Goal: Transaction & Acquisition: Book appointment/travel/reservation

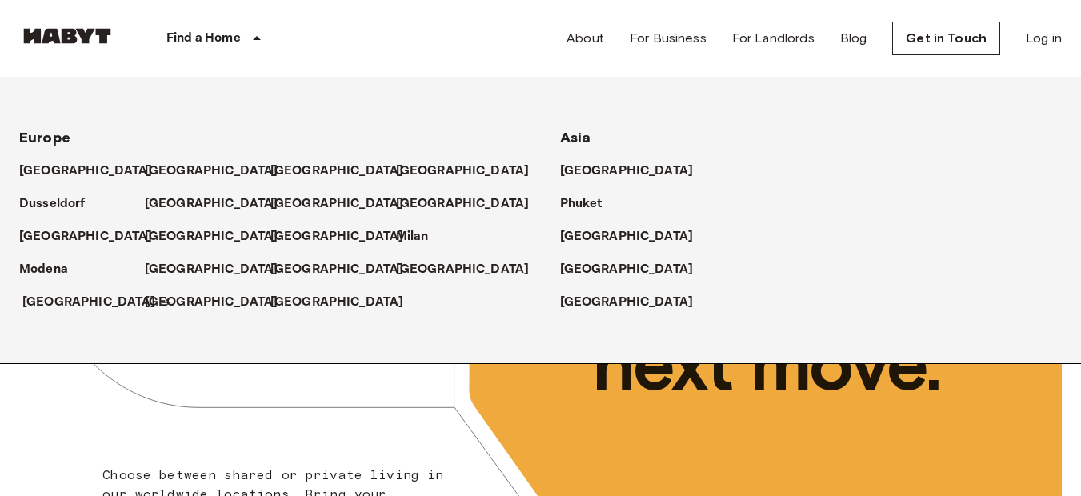
click at [51, 306] on p "[GEOGRAPHIC_DATA]" at bounding box center [89, 302] width 134 height 19
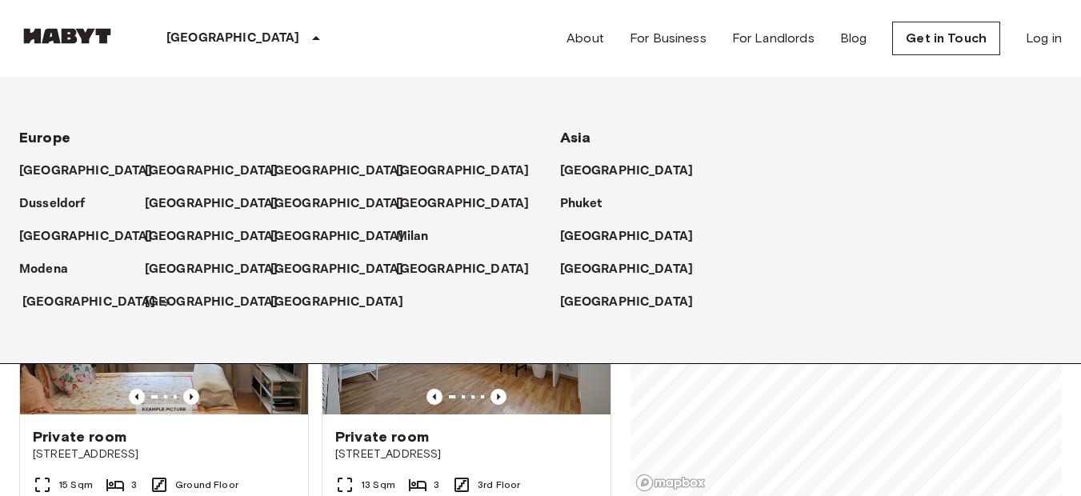
click at [74, 304] on p "[GEOGRAPHIC_DATA]" at bounding box center [89, 302] width 134 height 19
click at [272, 344] on div "Europe Amsterdam Berlin Brussels Cologne Dusseldorf Frankfurt Graz Hamburg Leip…" at bounding box center [521, 220] width 1081 height 286
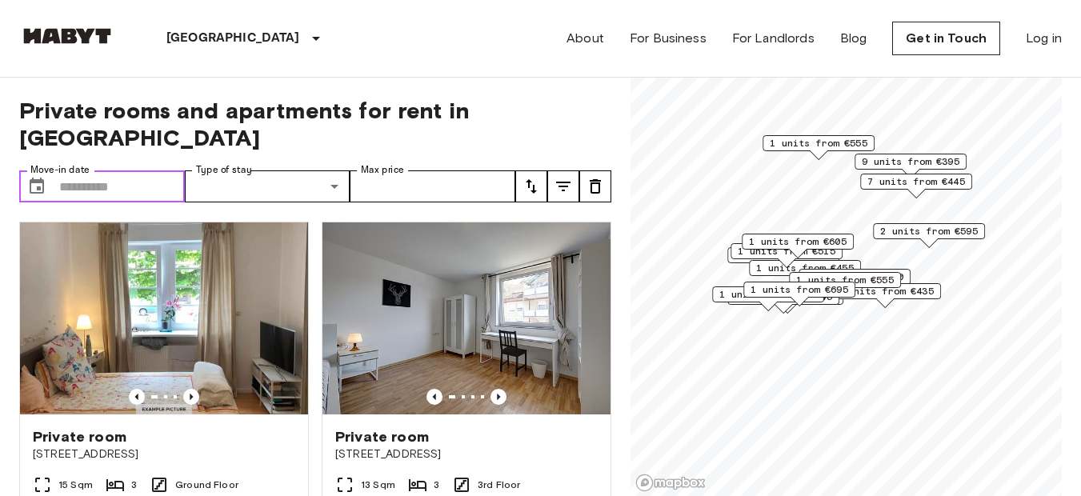
click at [102, 170] on input "Move-in date" at bounding box center [122, 186] width 126 height 32
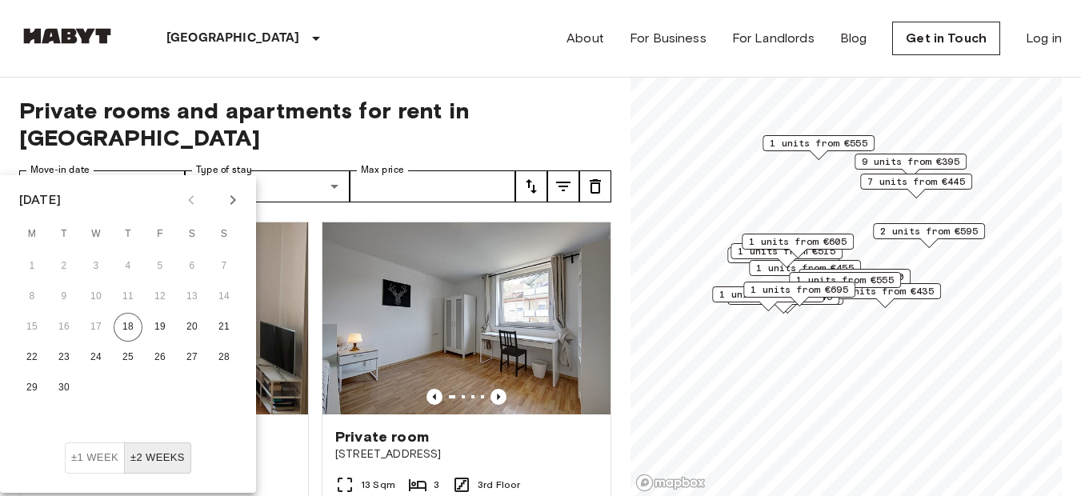
click at [238, 199] on icon "Next month" at bounding box center [232, 199] width 19 height 19
click at [100, 260] on button "1" at bounding box center [96, 266] width 29 height 29
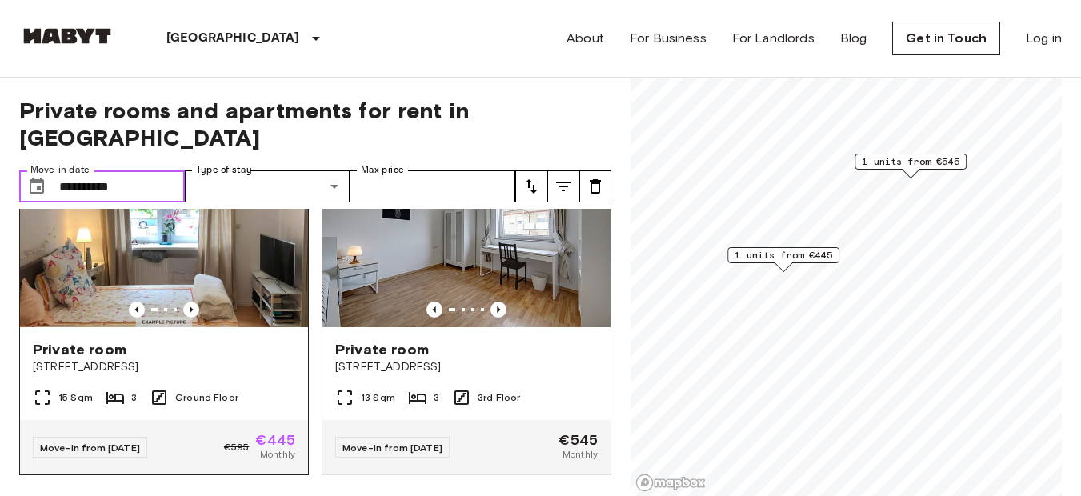
scroll to position [90, 0]
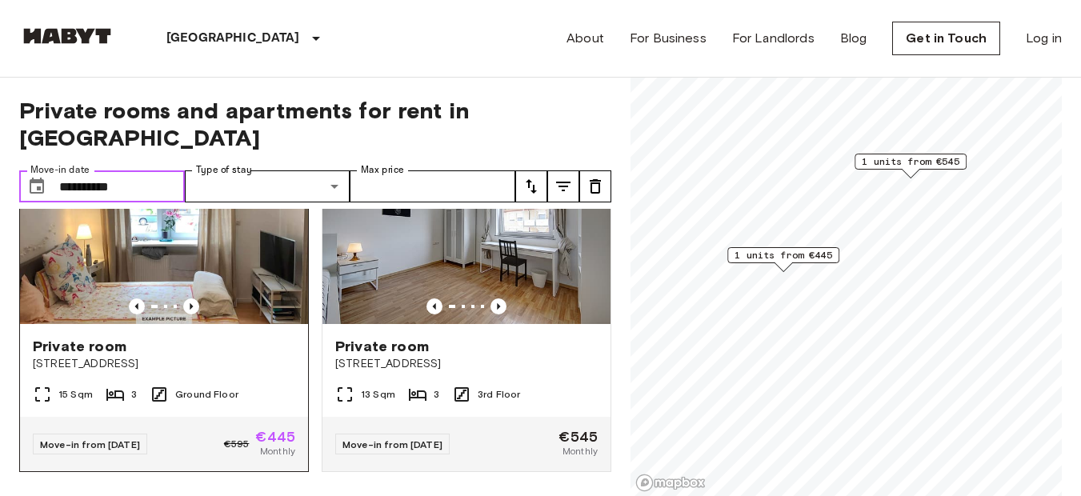
click at [212, 298] on div at bounding box center [164, 306] width 288 height 16
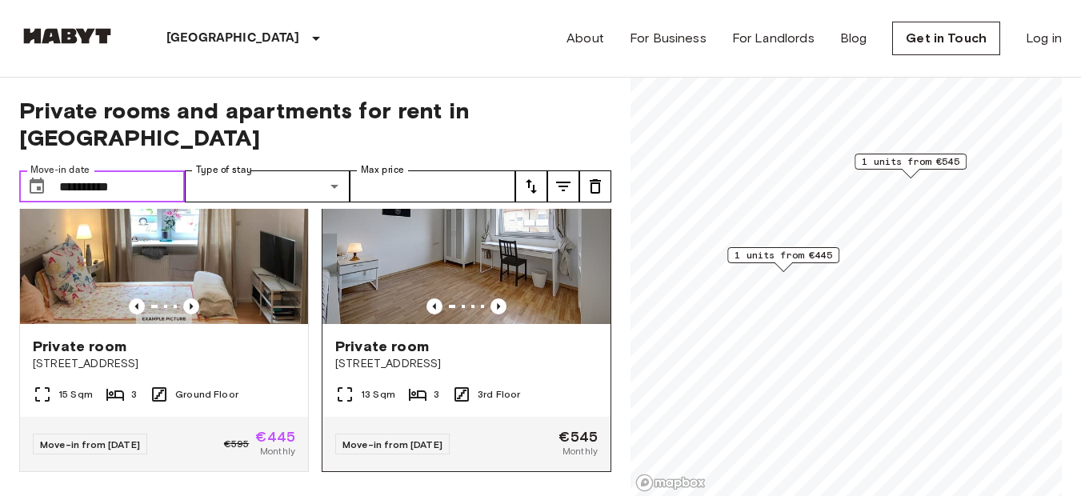
click at [523, 212] on img at bounding box center [466, 228] width 288 height 192
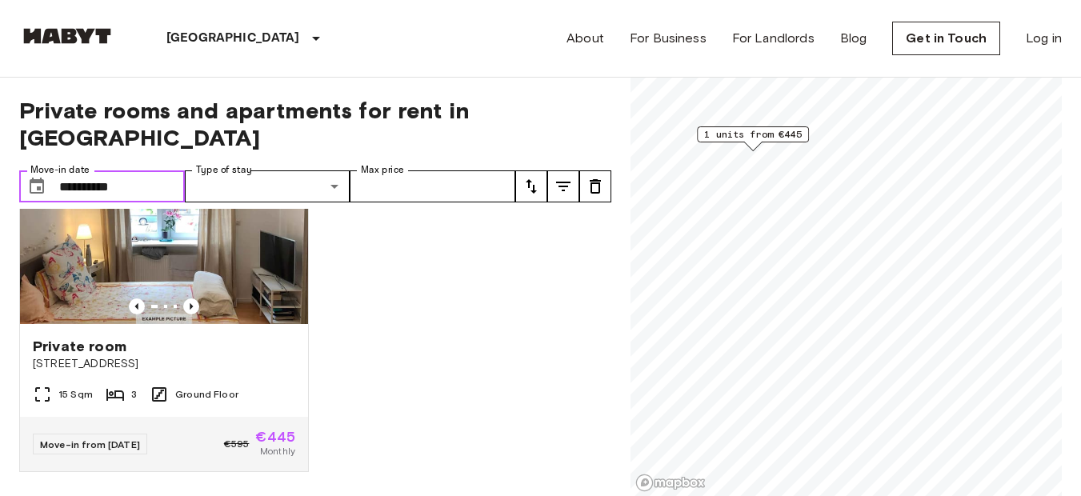
click at [128, 170] on input "**********" at bounding box center [122, 186] width 126 height 32
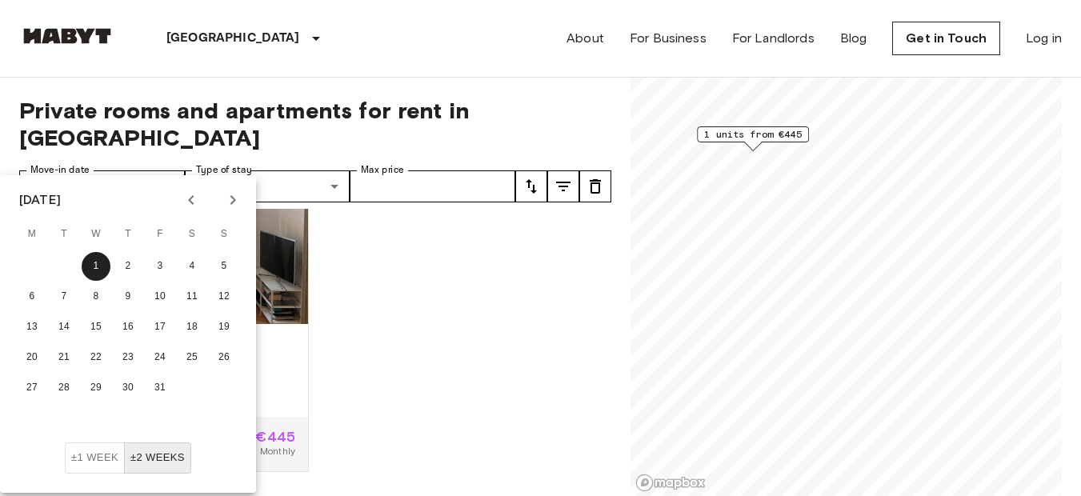
click at [190, 208] on icon "Previous month" at bounding box center [191, 199] width 19 height 19
click at [130, 364] on button "25" at bounding box center [128, 357] width 29 height 29
type input "**********"
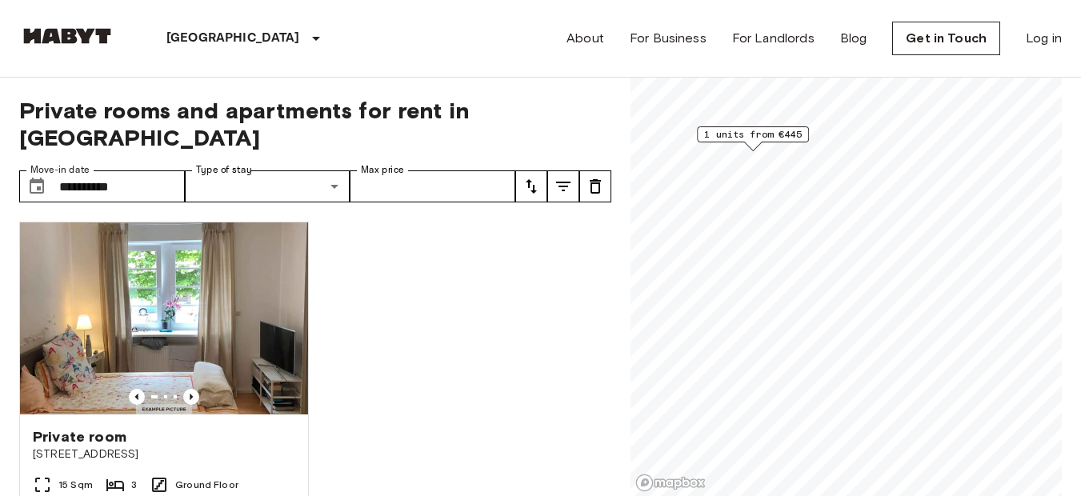
click at [419, 396] on div "Private room Schwabstraße 163 15 Sqm 3 Ground Floor Move-in from 21 Sep 25 €595…" at bounding box center [308, 353] width 605 height 288
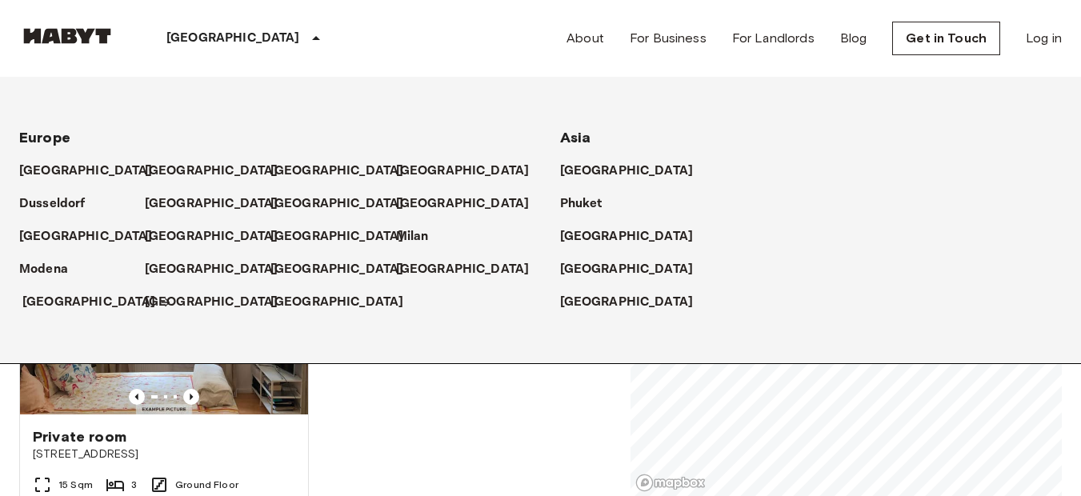
click at [61, 293] on p "[GEOGRAPHIC_DATA]" at bounding box center [89, 302] width 134 height 19
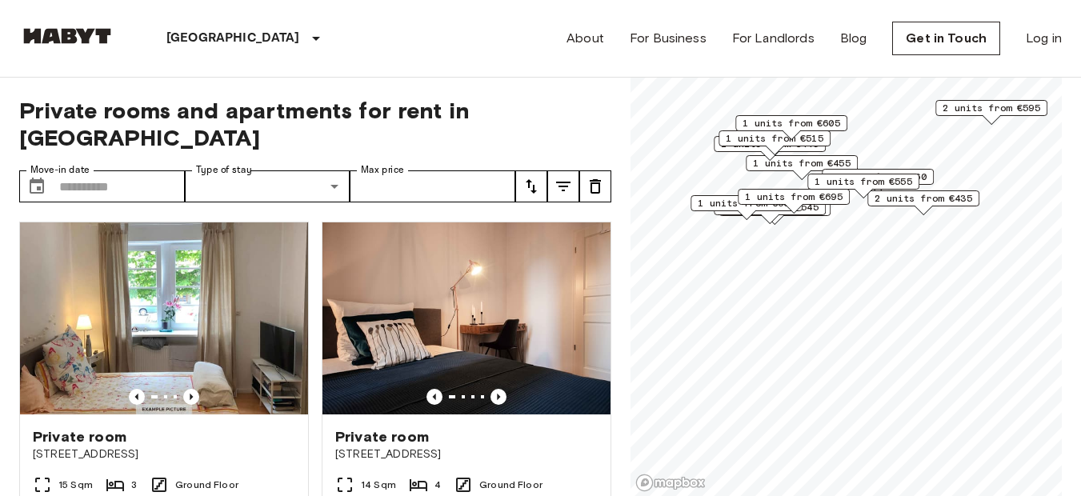
click at [911, 202] on span "2 units from €435" at bounding box center [924, 198] width 98 height 14
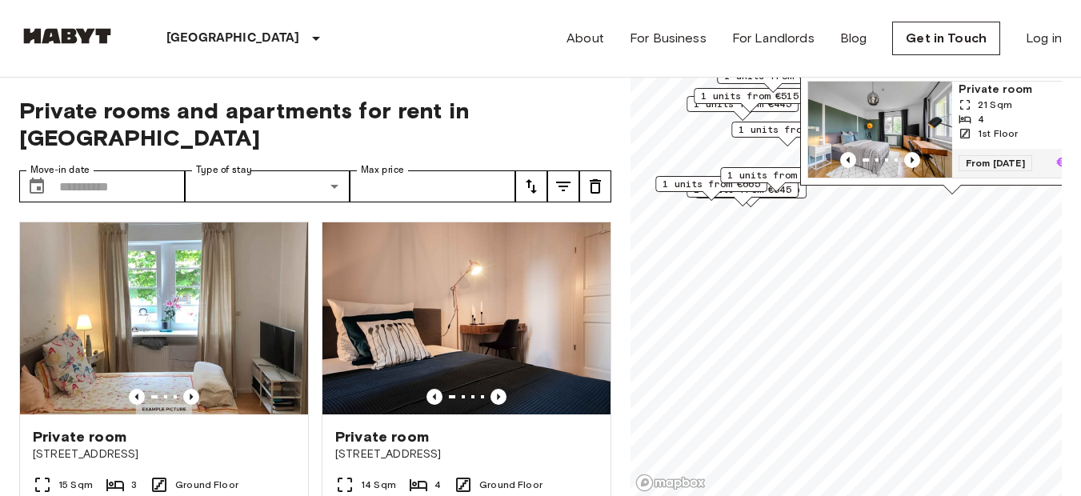
click at [694, 189] on span "1 units from €665" at bounding box center [712, 184] width 98 height 14
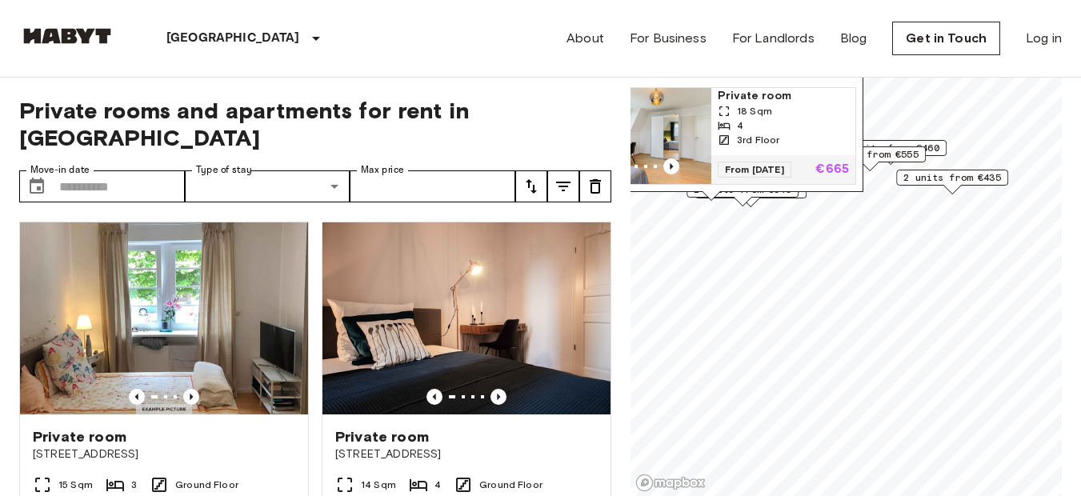
click at [762, 194] on div "Reinsburgstraße 167, 70197 Stuttgart, GER 1 units Private room 18 Sqm 4 3rd Flo…" at bounding box center [711, 107] width 304 height 186
click at [157, 170] on input "Move-in date" at bounding box center [122, 186] width 126 height 32
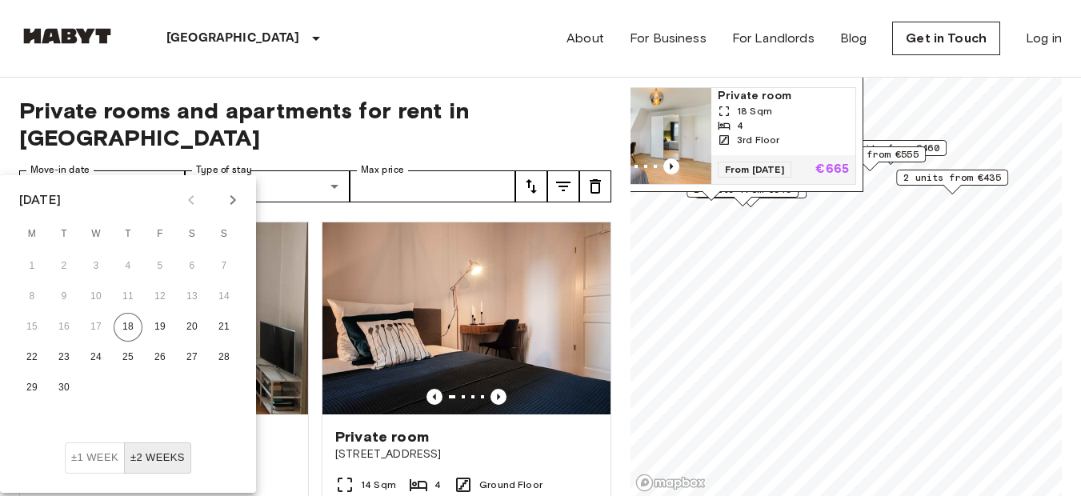
click at [114, 338] on div "15 16 17 18 19 20 21" at bounding box center [128, 327] width 256 height 29
click at [122, 322] on button "18" at bounding box center [128, 327] width 29 height 29
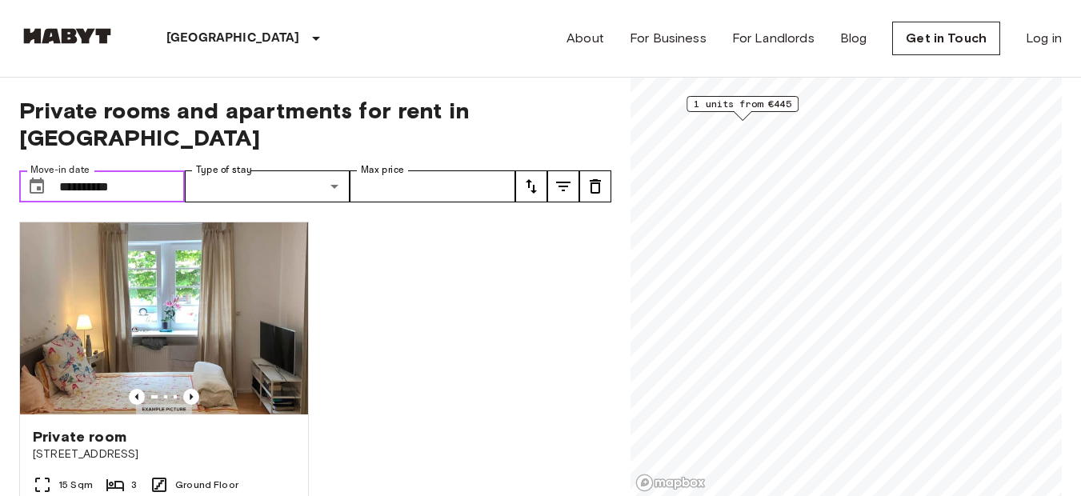
click at [106, 170] on input "**********" at bounding box center [122, 186] width 126 height 32
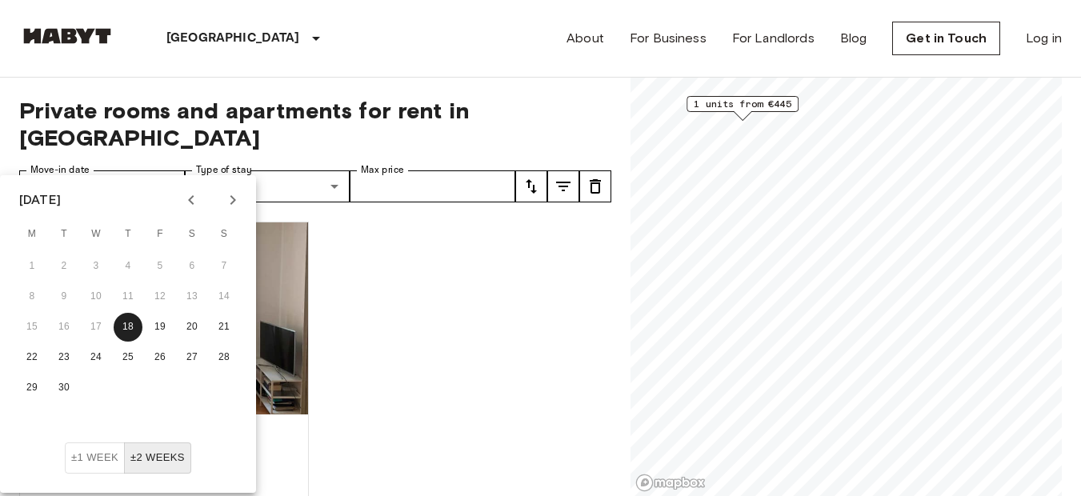
click at [238, 196] on icon "Next month" at bounding box center [232, 199] width 19 height 19
click at [90, 270] on button "1" at bounding box center [96, 266] width 29 height 29
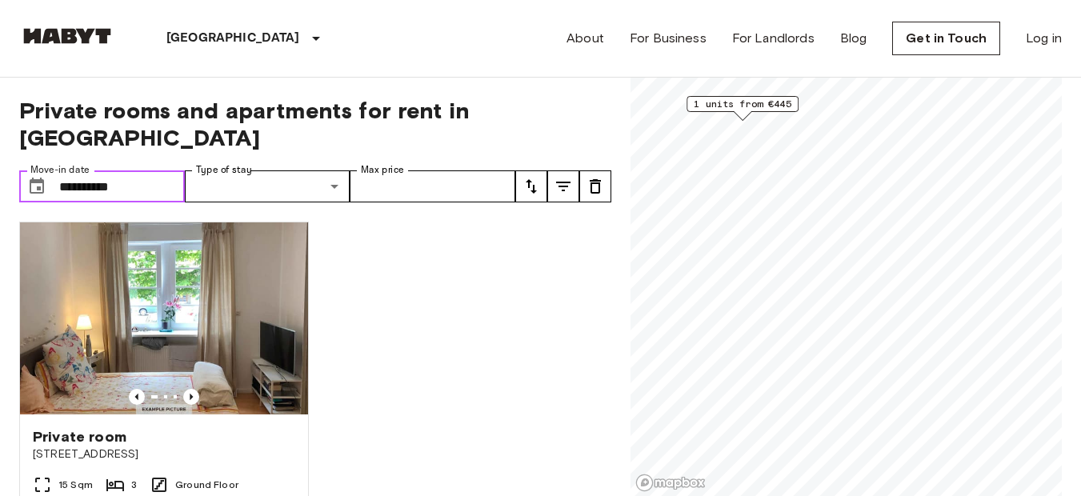
click at [145, 170] on input "**********" at bounding box center [122, 186] width 126 height 32
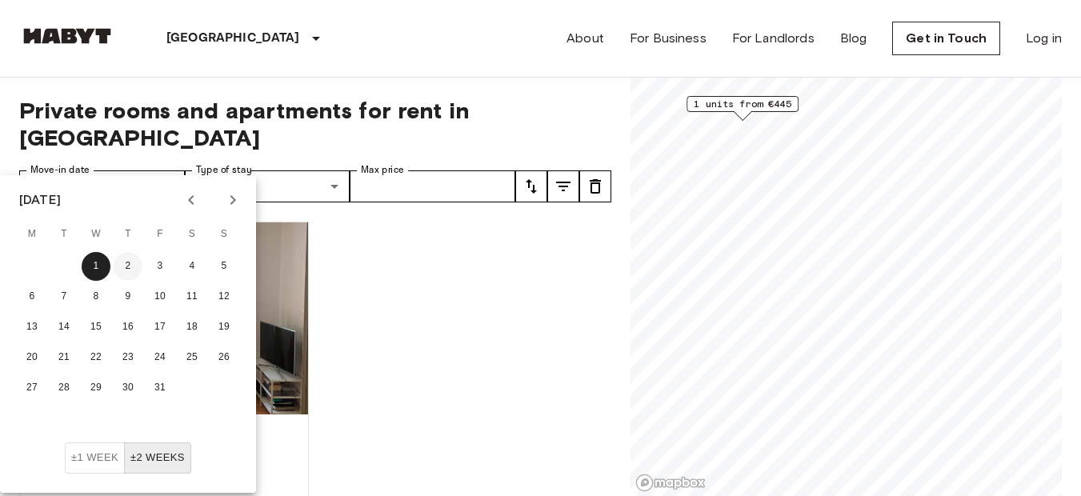
click at [128, 262] on button "2" at bounding box center [128, 266] width 29 height 29
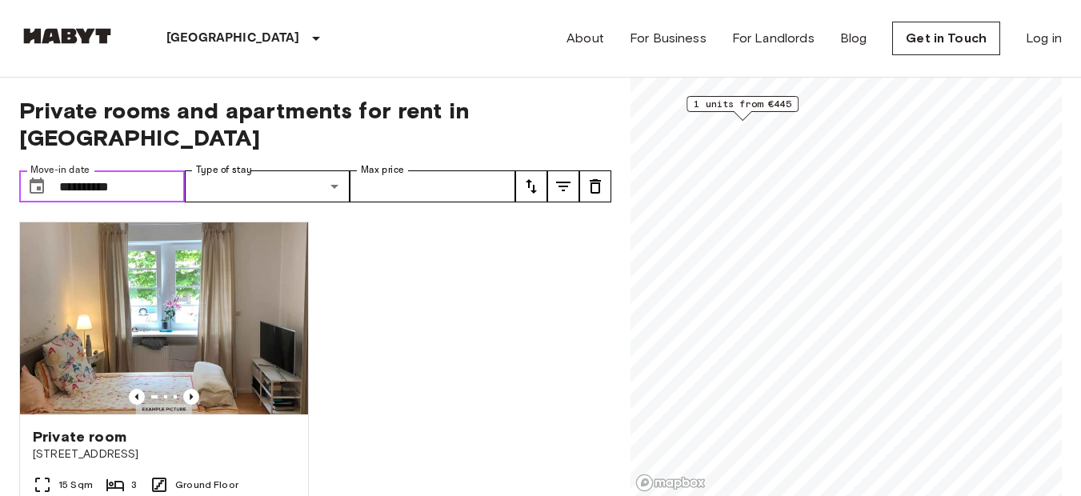
click at [174, 170] on input "**********" at bounding box center [122, 186] width 126 height 32
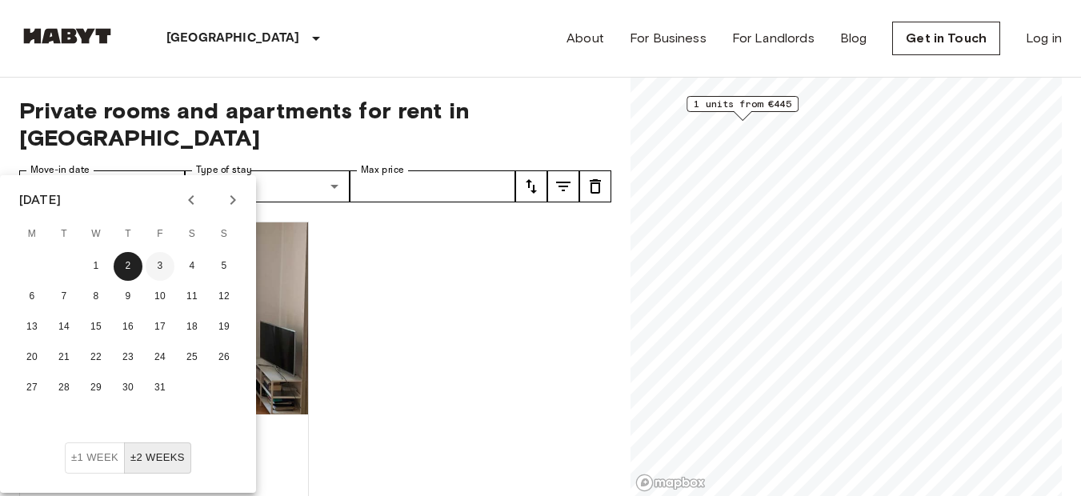
click at [157, 262] on button "3" at bounding box center [160, 266] width 29 height 29
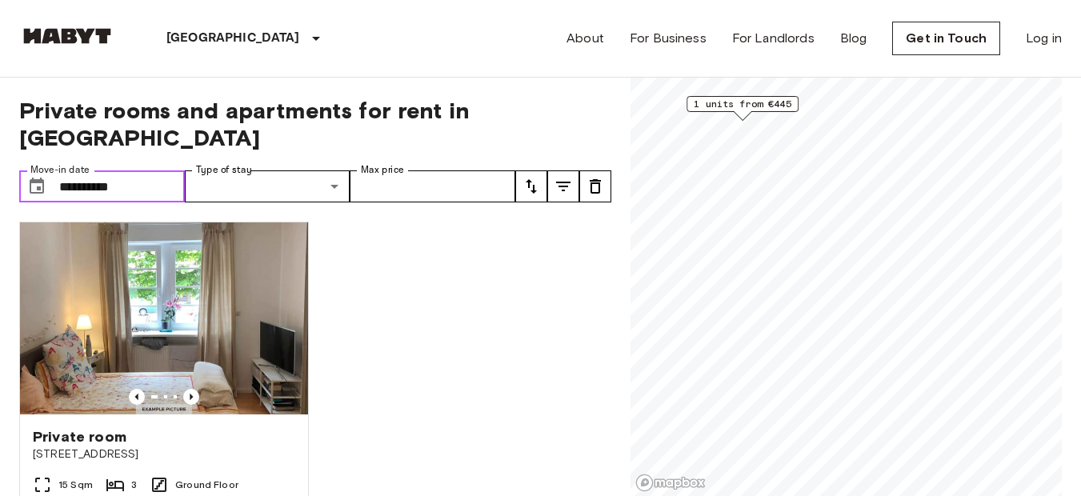
drag, startPoint x: 132, startPoint y: 148, endPoint x: 129, endPoint y: 158, distance: 10.9
click at [132, 170] on input "**********" at bounding box center [122, 186] width 126 height 32
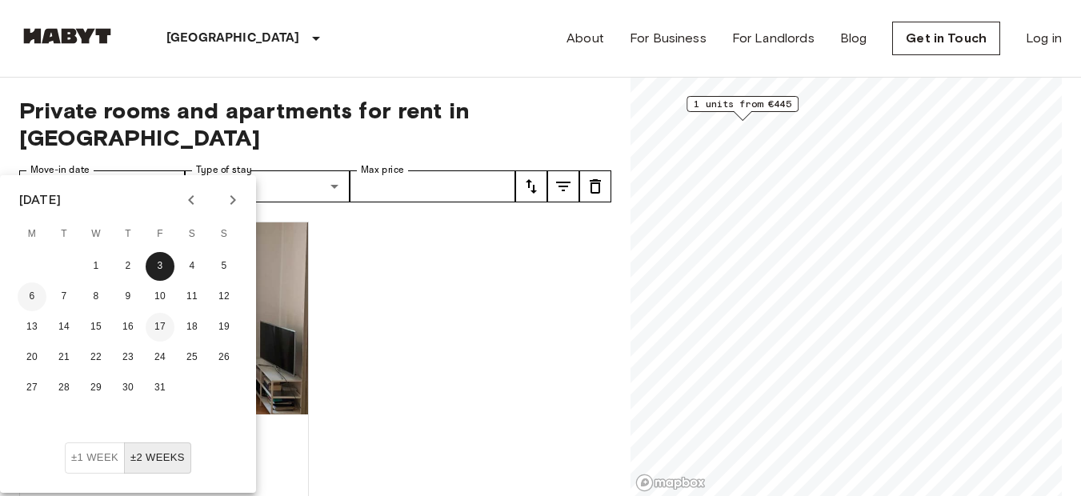
click at [37, 289] on button "6" at bounding box center [32, 296] width 29 height 29
type input "**********"
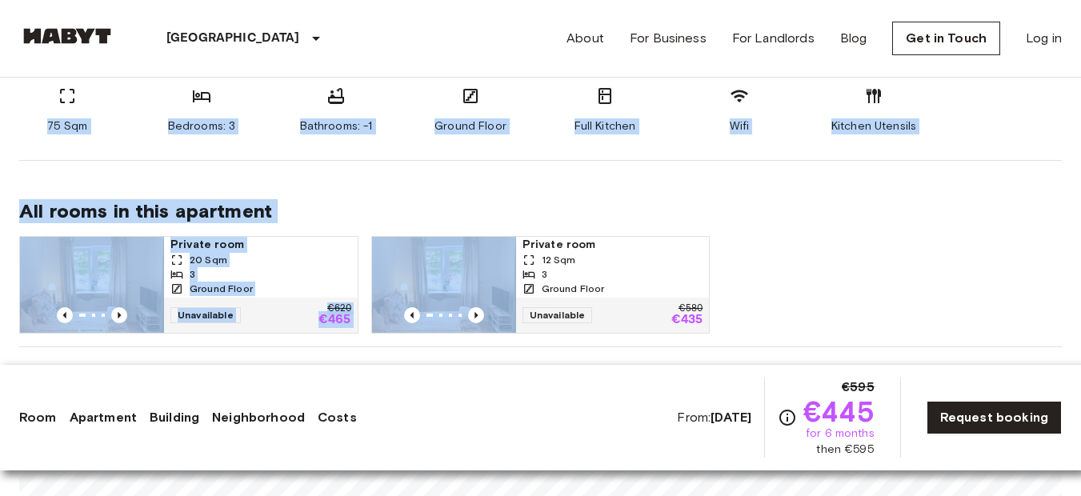
scroll to position [709, 0]
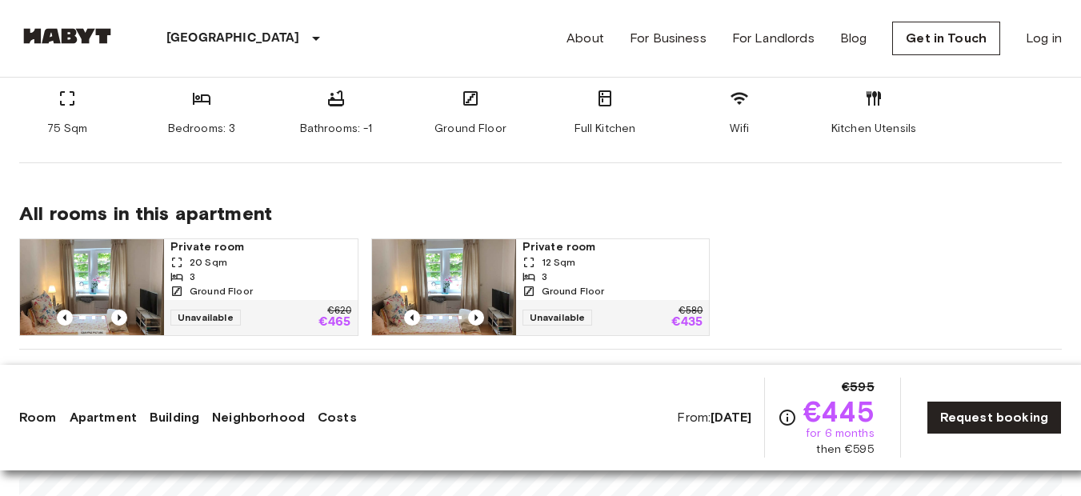
drag, startPoint x: 22, startPoint y: 139, endPoint x: 895, endPoint y: 155, distance: 873.1
copy div "Private room From Sep 21 2025 Schwabstraße 163 Ref. number DE-09-012-002-03HF €…"
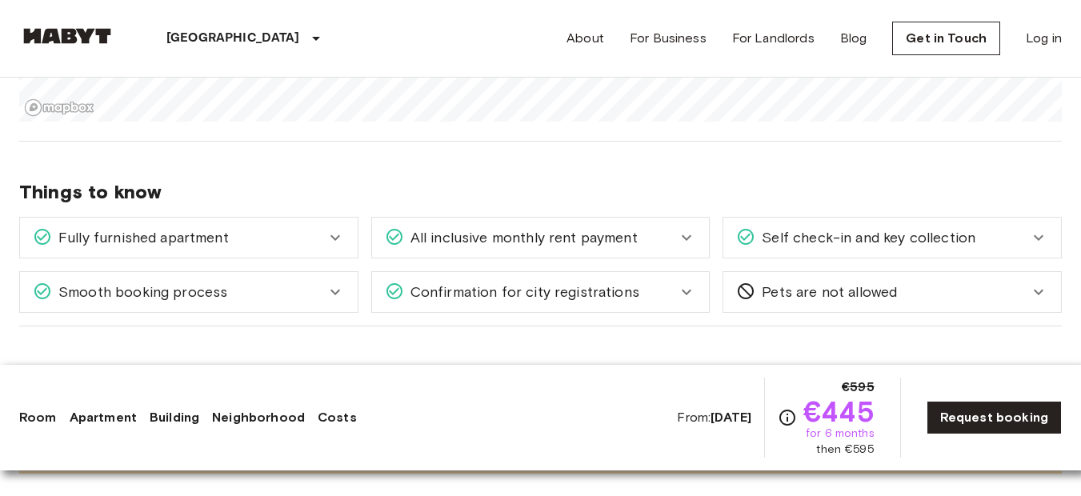
scroll to position [1283, 0]
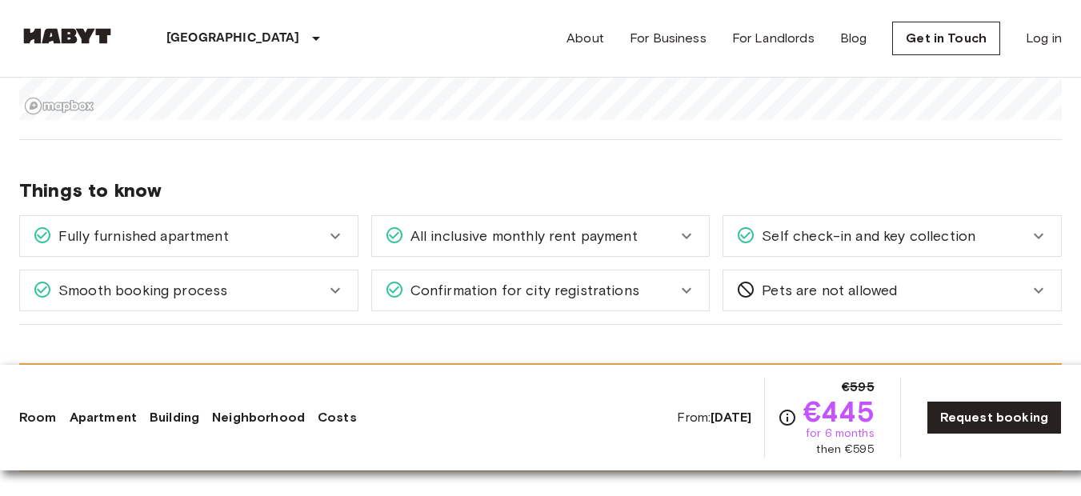
drag, startPoint x: 294, startPoint y: 234, endPoint x: 477, endPoint y: 268, distance: 185.5
click at [294, 234] on div "Fully furnished apartment" at bounding box center [179, 236] width 293 height 21
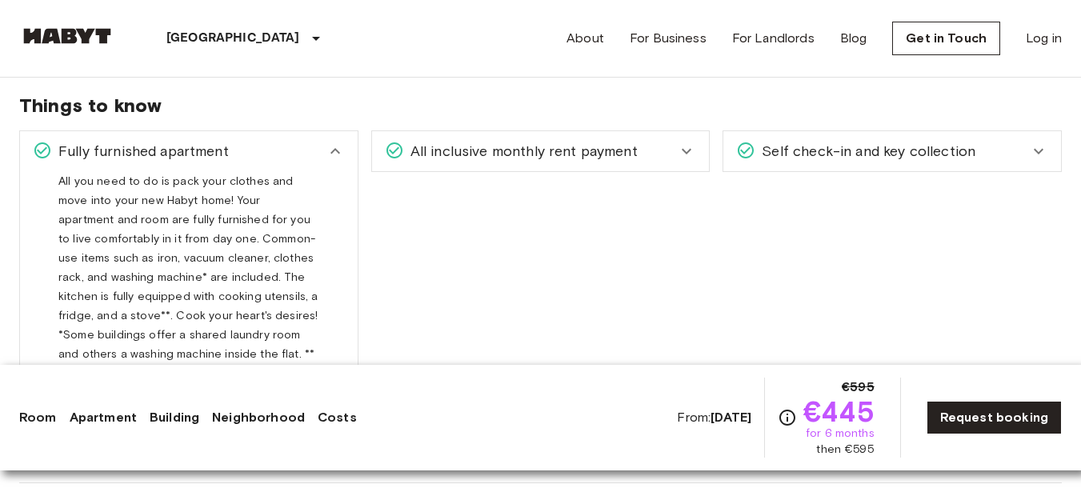
scroll to position [1387, 0]
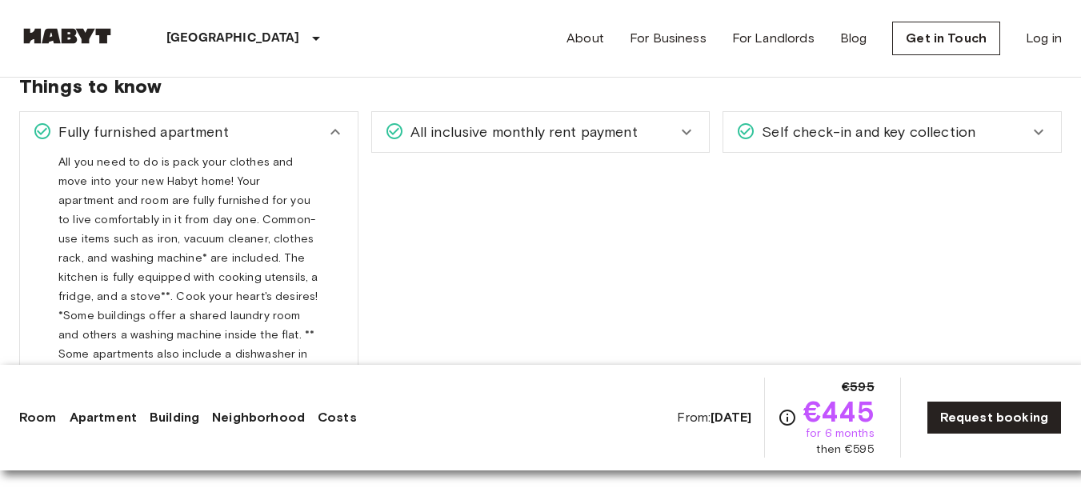
click at [551, 144] on div "All inclusive monthly rent payment" at bounding box center [541, 132] width 338 height 40
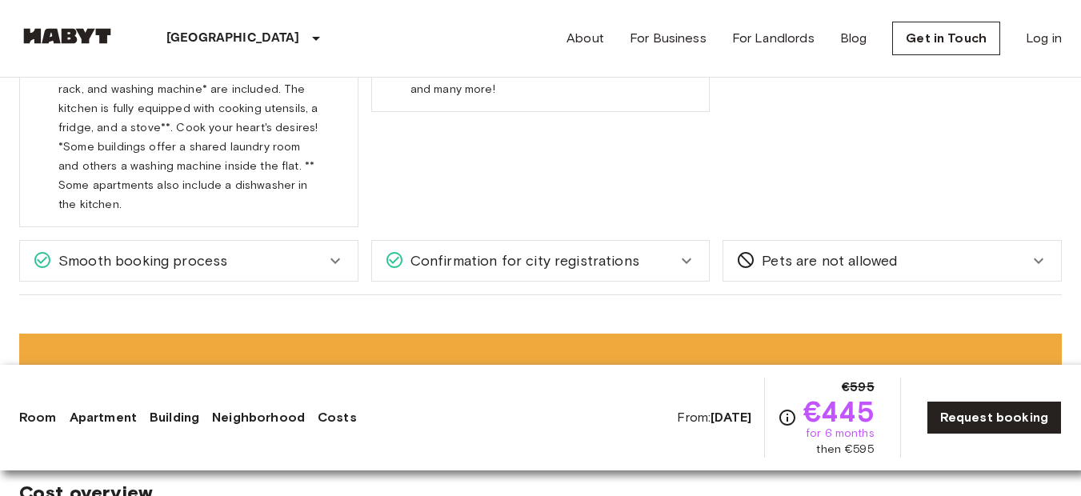
scroll to position [1559, 0]
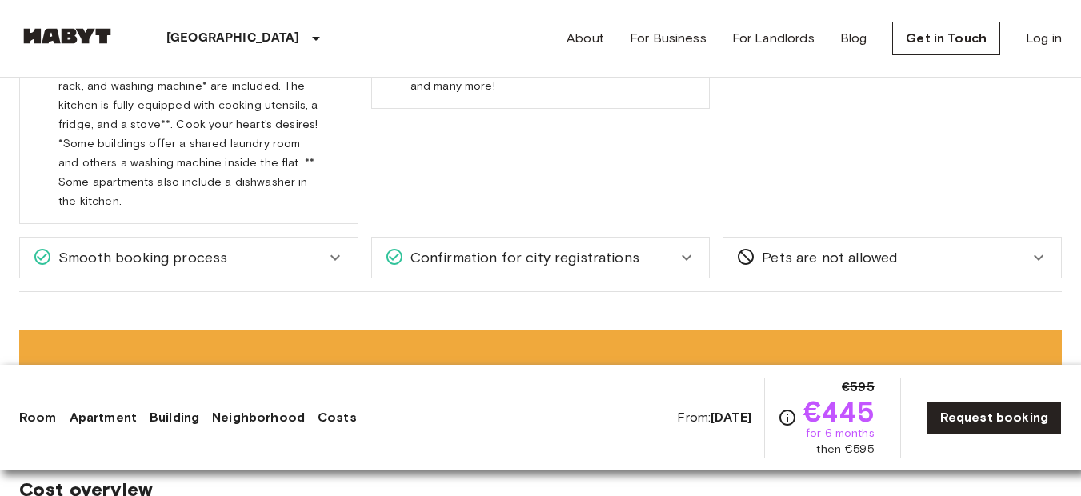
click at [594, 265] on span "Confirmation for city registrations" at bounding box center [521, 257] width 235 height 21
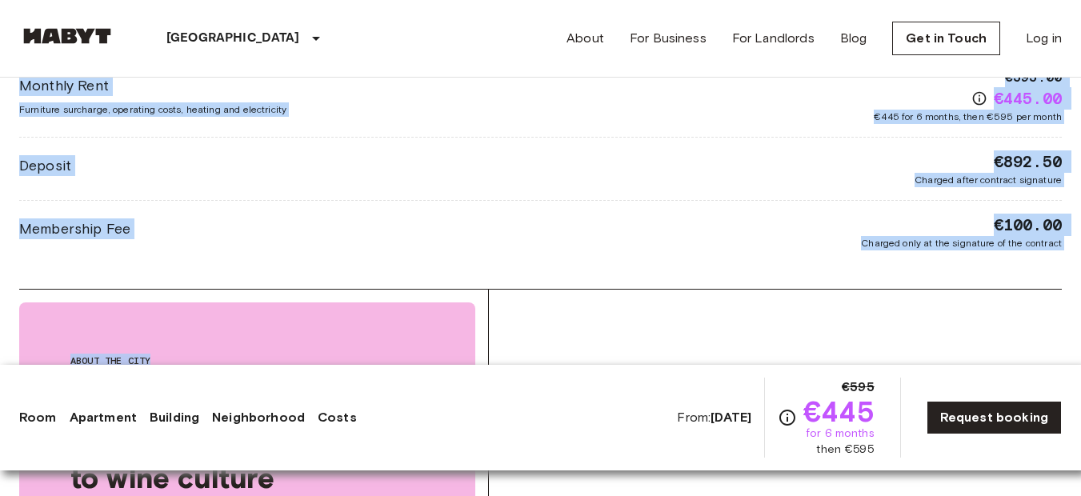
scroll to position [2268, 0]
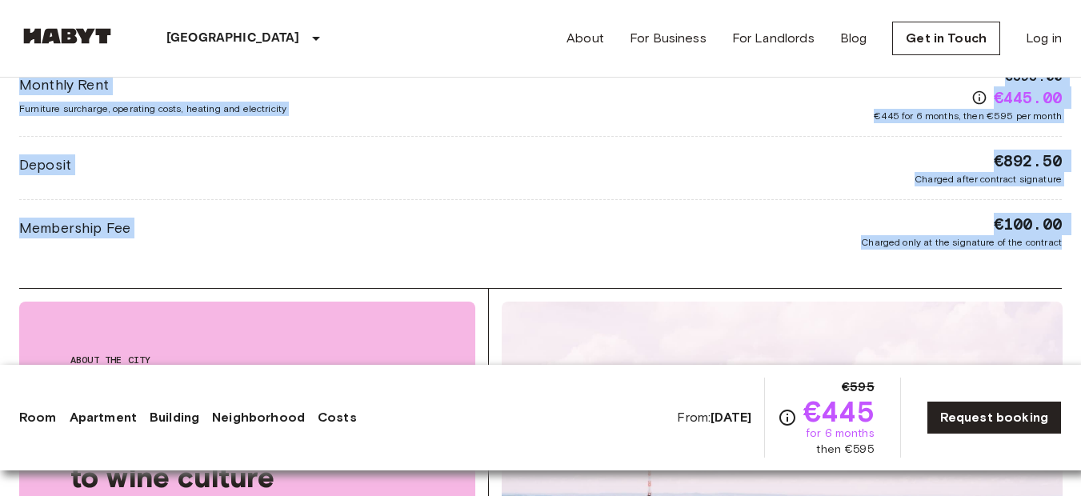
drag, startPoint x: 54, startPoint y: 330, endPoint x: 898, endPoint y: 206, distance: 853.2
copy div "About the neighborhood Open in Google Maps Things to know Fully furnished apart…"
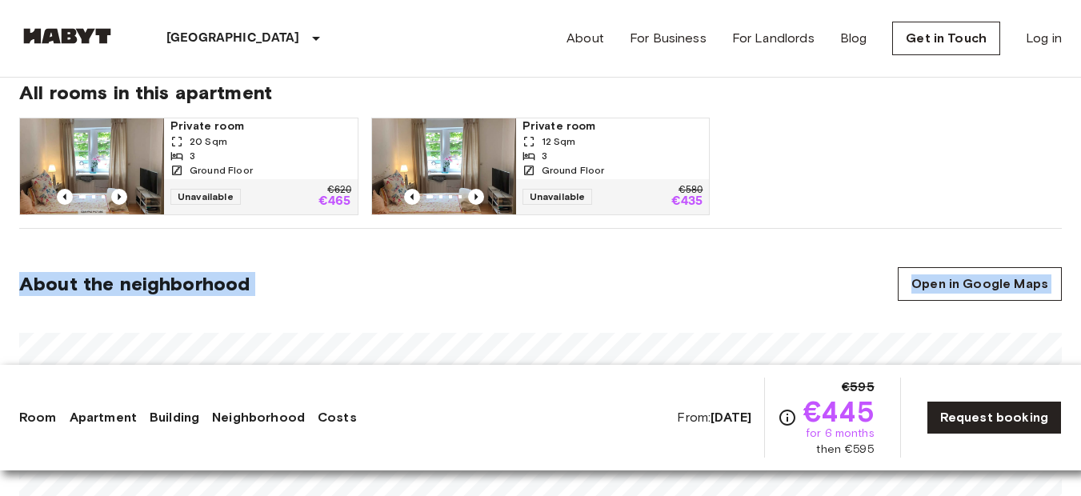
scroll to position [173, 0]
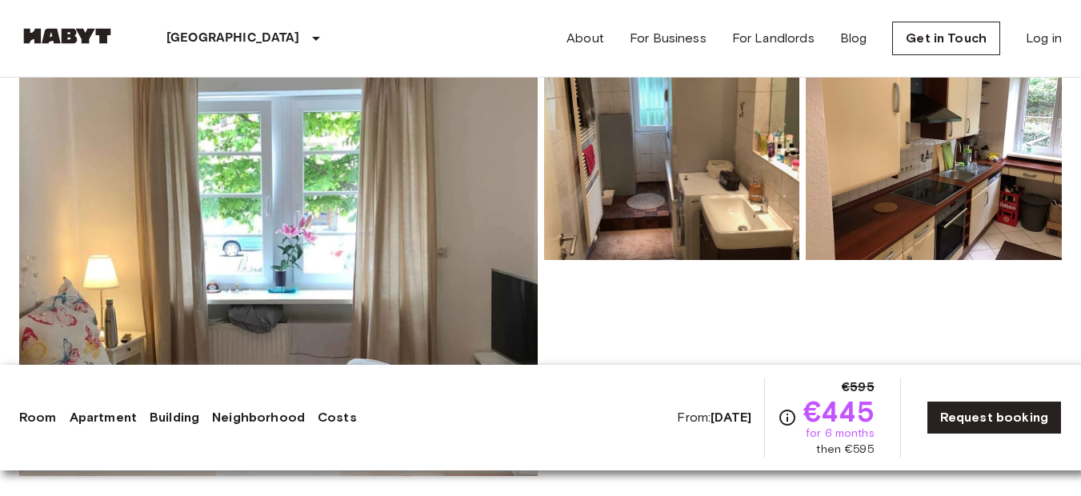
click at [386, 225] on img at bounding box center [278, 263] width 519 height 426
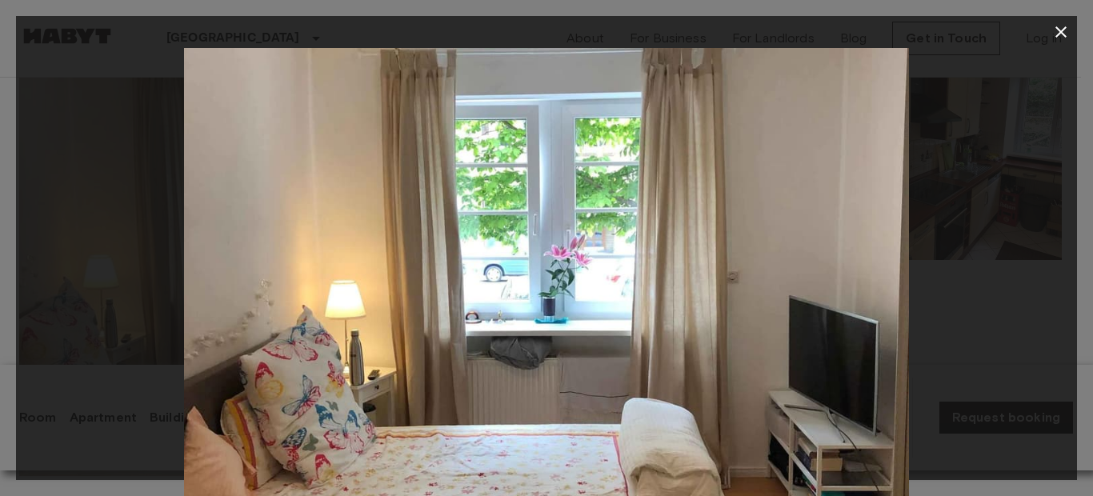
click at [569, 326] on img at bounding box center [546, 289] width 725 height 483
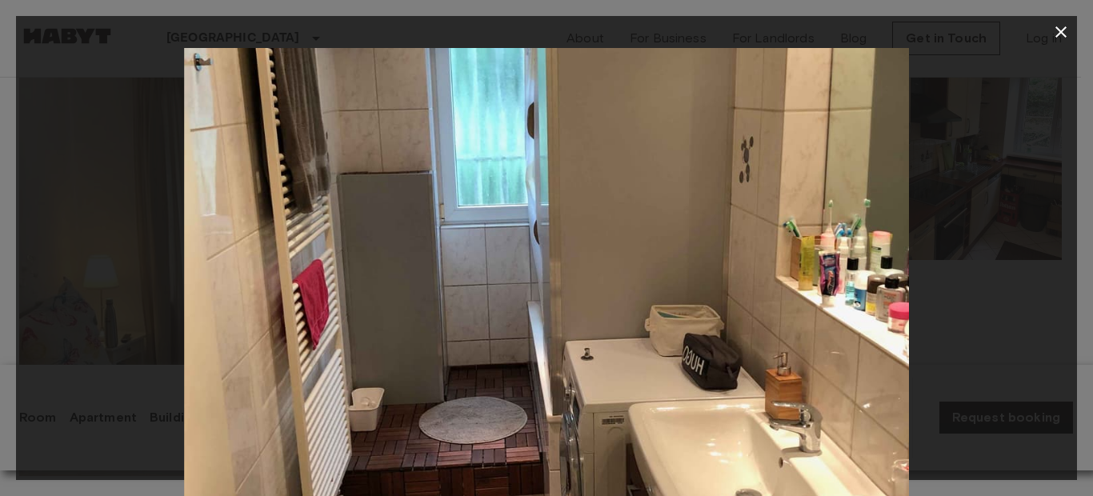
drag, startPoint x: 723, startPoint y: 274, endPoint x: 781, endPoint y: 350, distance: 95.4
click at [781, 350] on img at bounding box center [546, 289] width 725 height 483
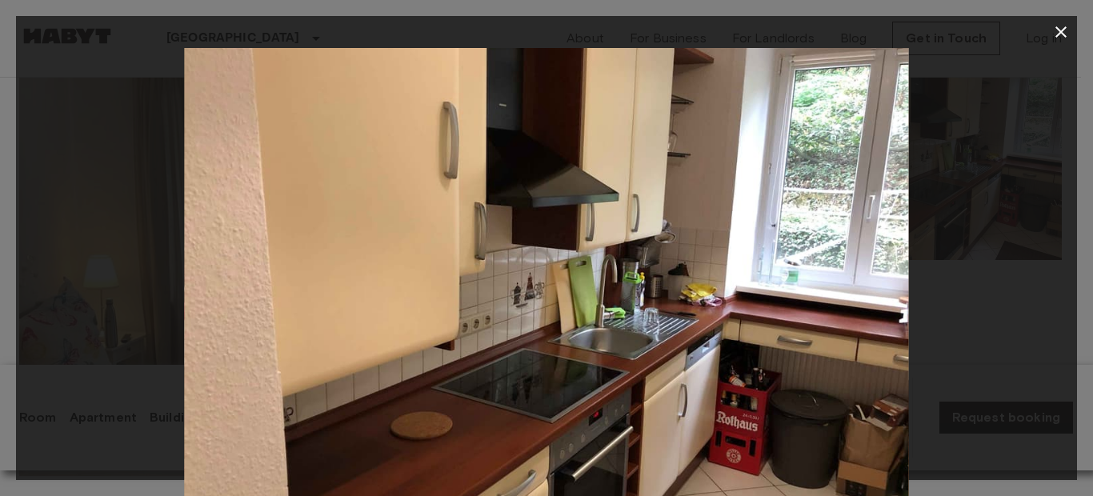
click at [555, 270] on img at bounding box center [546, 289] width 725 height 483
click at [745, 202] on img at bounding box center [546, 289] width 725 height 483
click at [1061, 9] on div at bounding box center [546, 248] width 1093 height 496
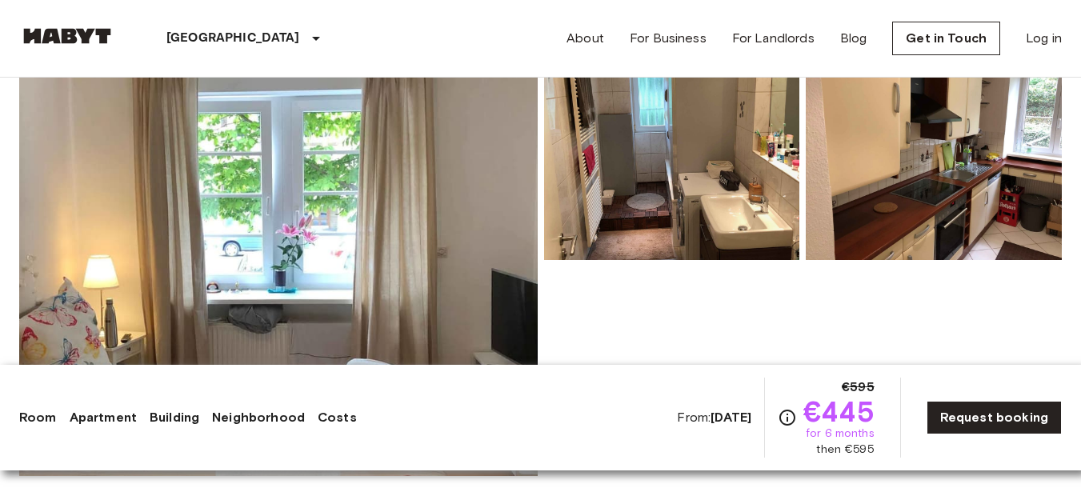
click at [1066, 32] on nav "Stuttgart Europe Amsterdam Berlin Brussels Cologne Dusseldorf Frankfurt Graz Ha…" at bounding box center [540, 38] width 1081 height 77
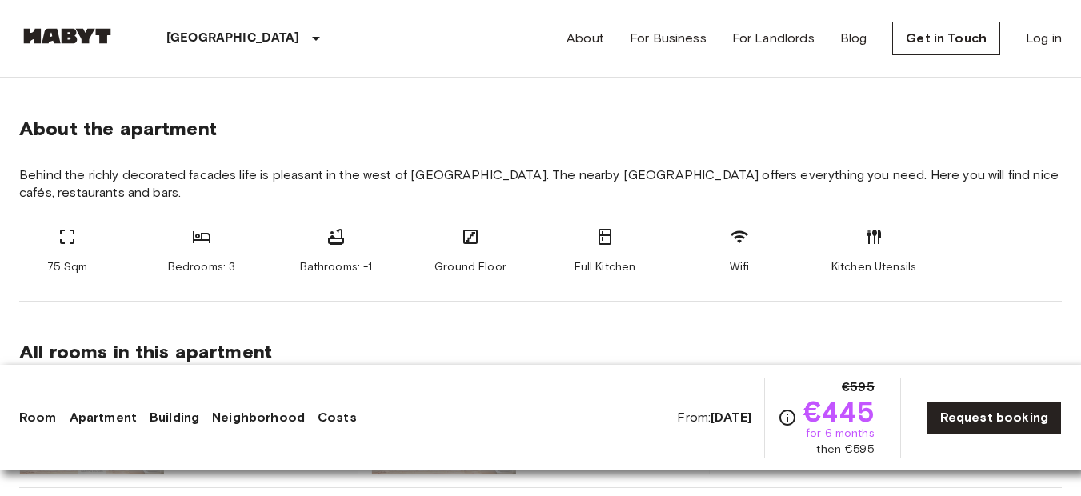
scroll to position [571, 0]
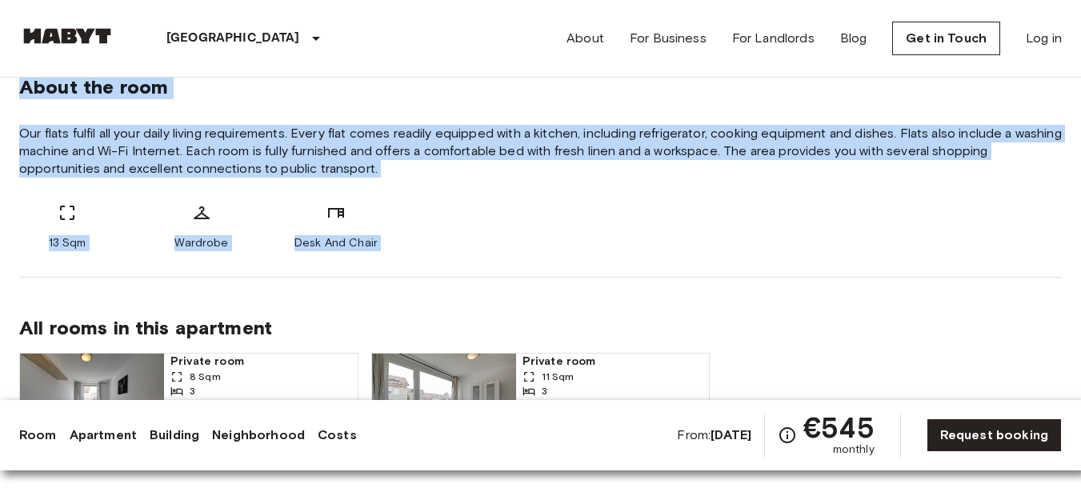
scroll to position [610, 0]
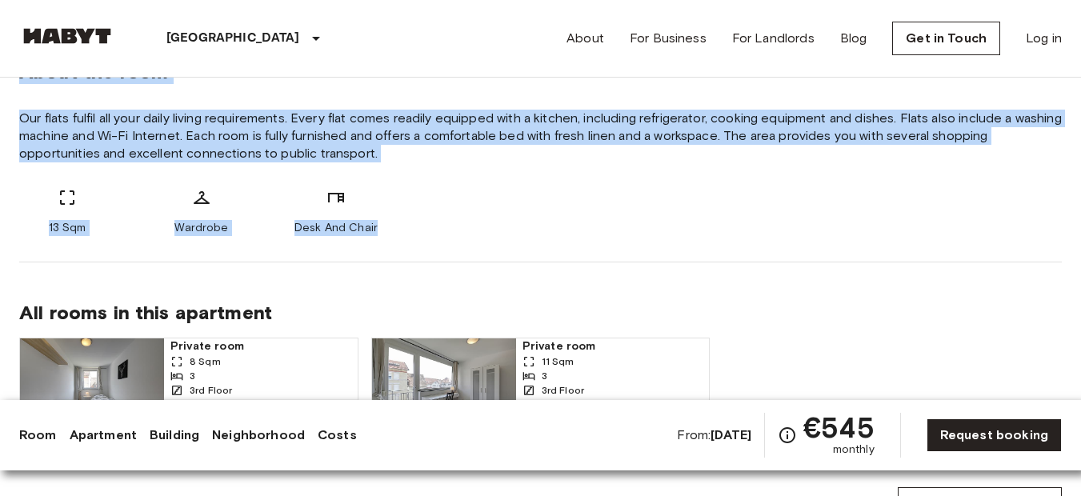
drag, startPoint x: 12, startPoint y: 124, endPoint x: 489, endPoint y: 220, distance: 486.5
copy div "Private room From [DATE][GEOGRAPHIC_DATA][STREET_ADDRESS]. number DE-09-017-01M…"
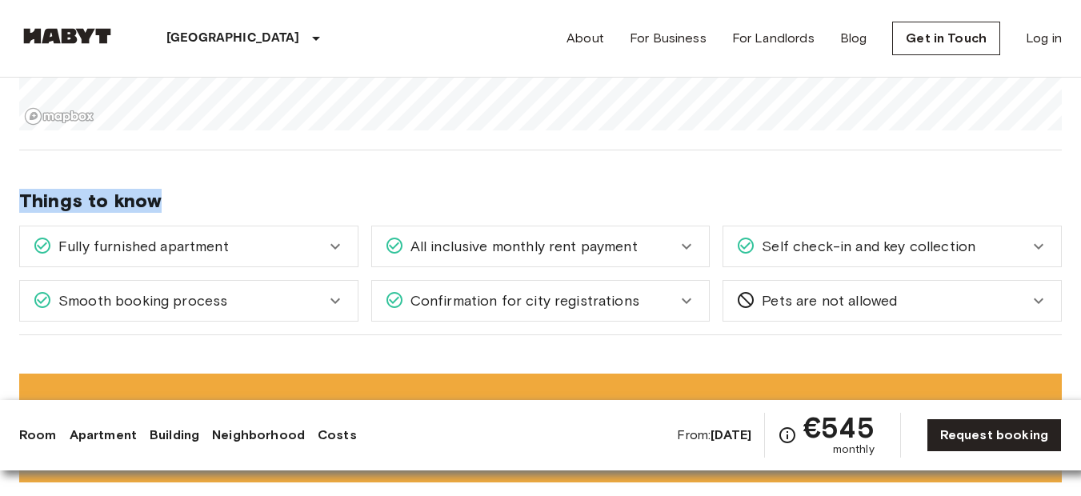
scroll to position [1273, 0]
drag, startPoint x: 20, startPoint y: 114, endPoint x: 950, endPoint y: 322, distance: 952.6
click at [950, 322] on div "[GEOGRAPHIC_DATA] [GEOGRAPHIC_DATA] [GEOGRAPHIC_DATA] Private room Private room…" at bounding box center [540, 488] width 1081 height 3367
click at [279, 249] on div "Fully furnished apartment" at bounding box center [179, 245] width 293 height 21
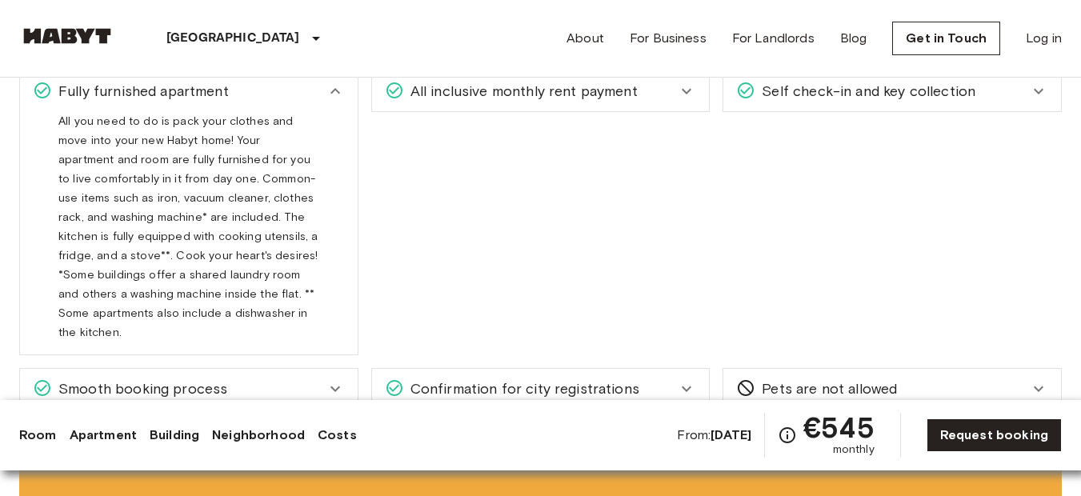
scroll to position [1354, 0]
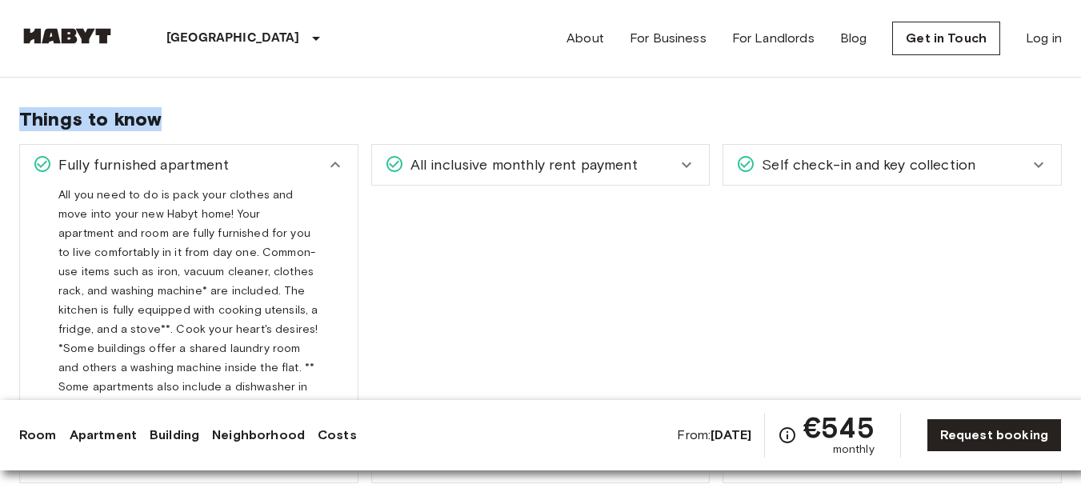
click at [568, 171] on span "All inclusive monthly rent payment" at bounding box center [521, 164] width 234 height 21
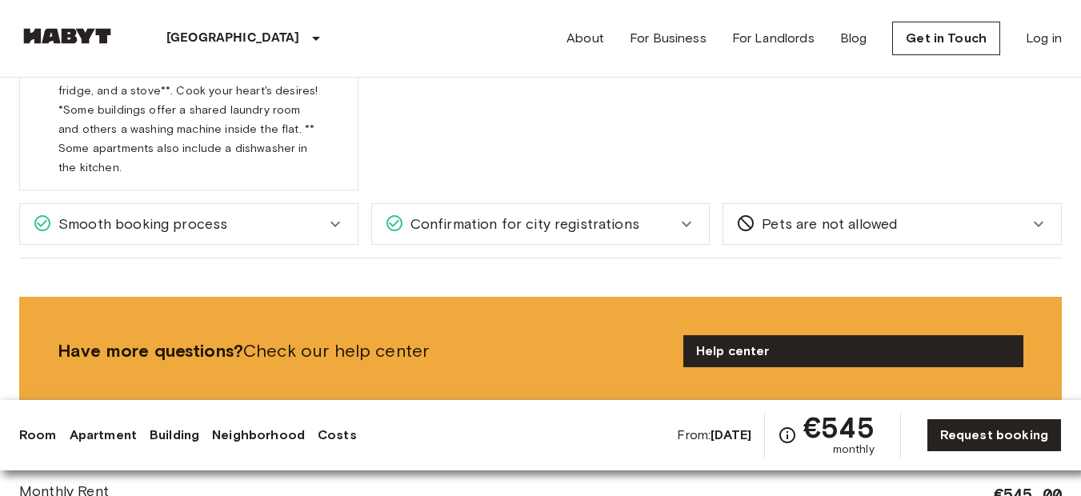
scroll to position [1596, 0]
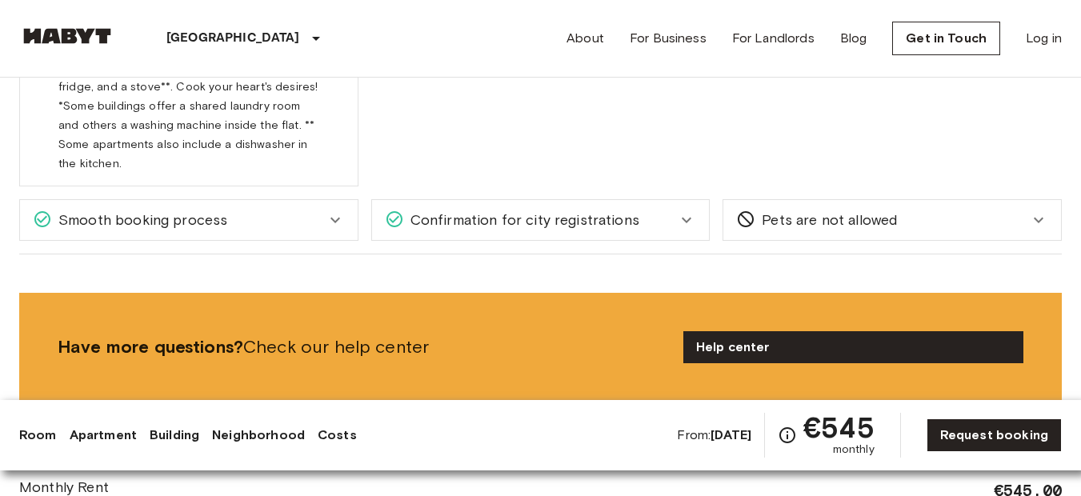
click at [601, 210] on span "Confirmation for city registrations" at bounding box center [521, 220] width 235 height 21
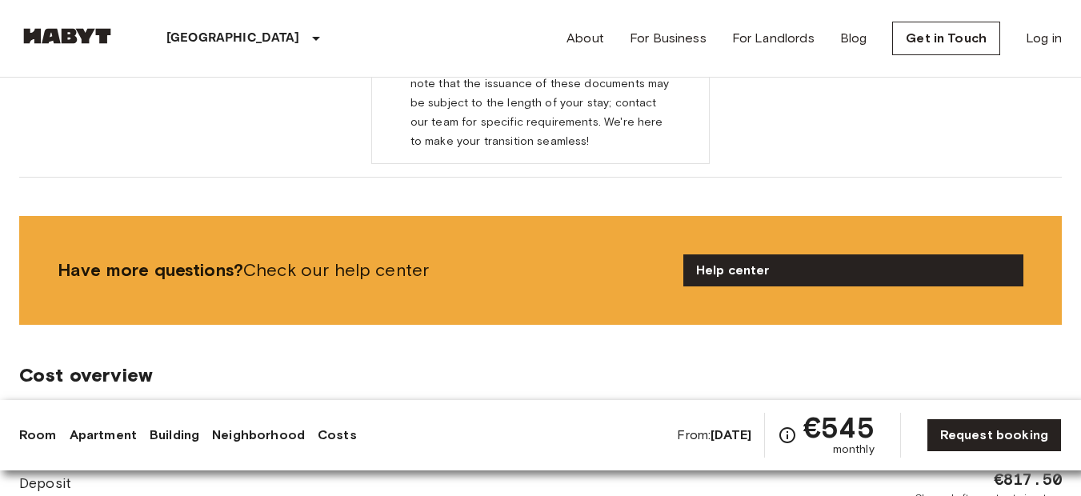
scroll to position [1935, 0]
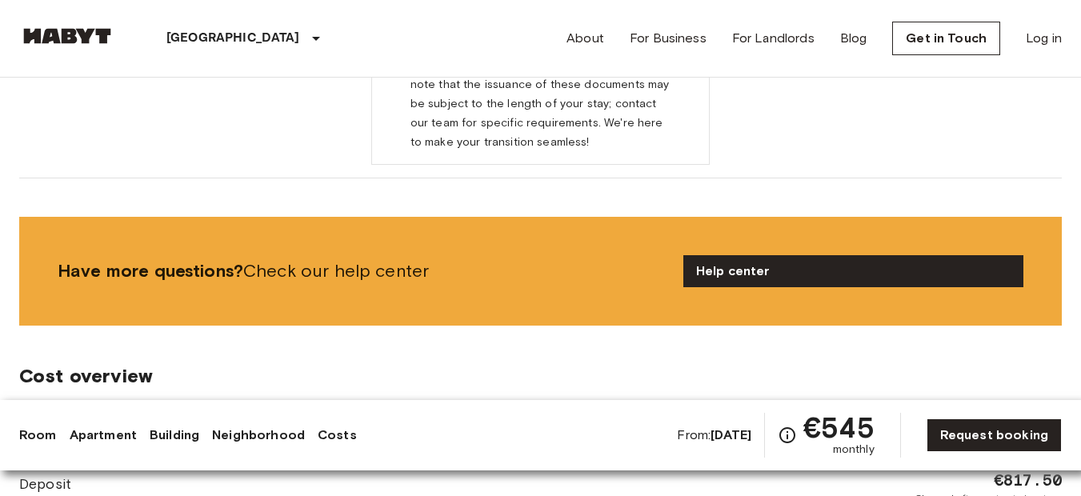
copy div "About the neighborhood Open in Google Maps Things to know"
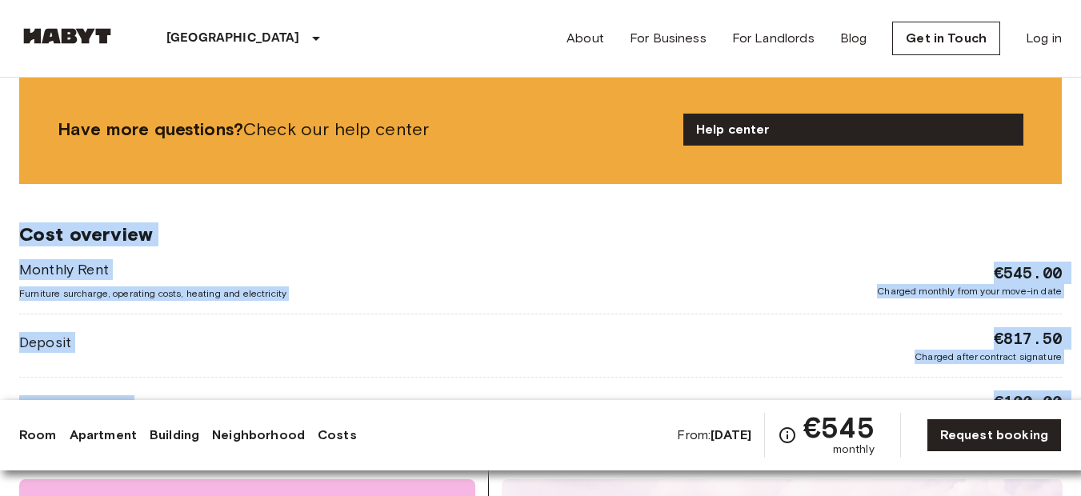
scroll to position [2129, 0]
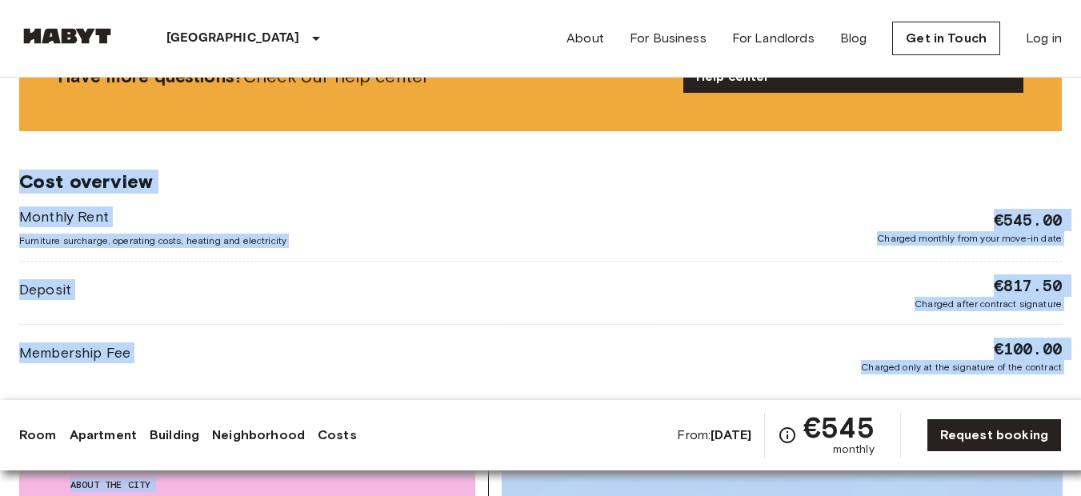
drag, startPoint x: 19, startPoint y: 316, endPoint x: 579, endPoint y: 381, distance: 563.1
copy div "Cost overview Monthly Rent Furniture surcharge, operating costs, heating and el…"
drag, startPoint x: 1044, startPoint y: 224, endPoint x: 804, endPoint y: 250, distance: 241.5
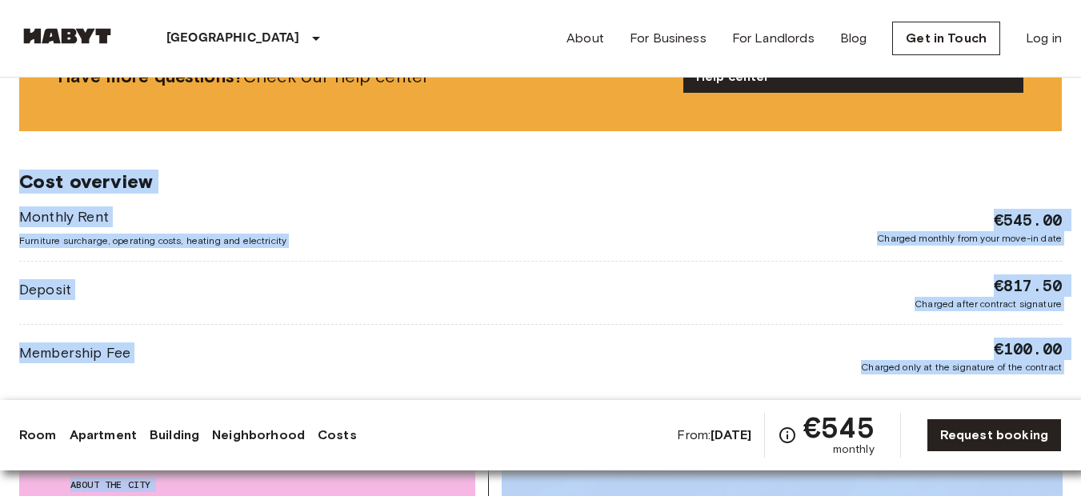
click at [804, 274] on div "Deposit €817.50 Charged after contract signature" at bounding box center [540, 292] width 1043 height 37
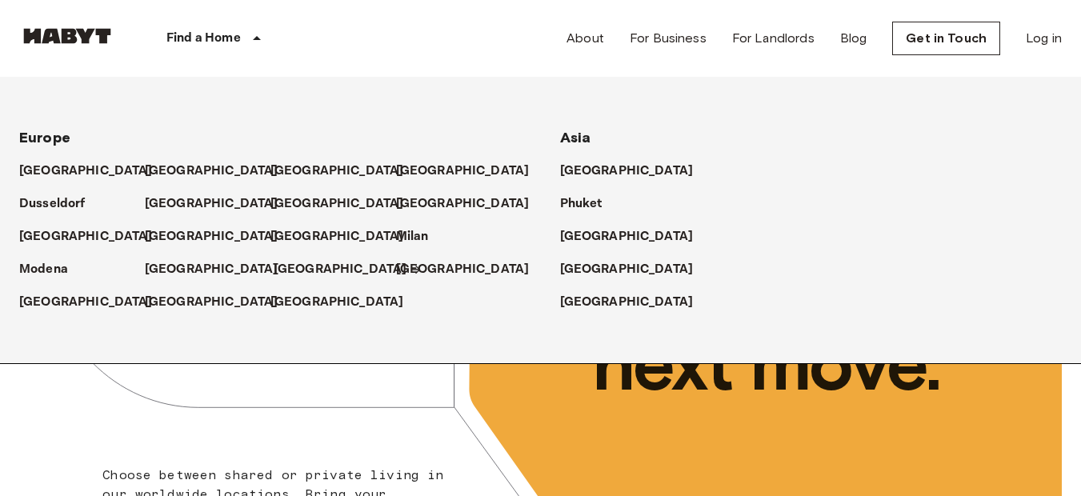
click at [297, 272] on p "[GEOGRAPHIC_DATA]" at bounding box center [341, 269] width 134 height 19
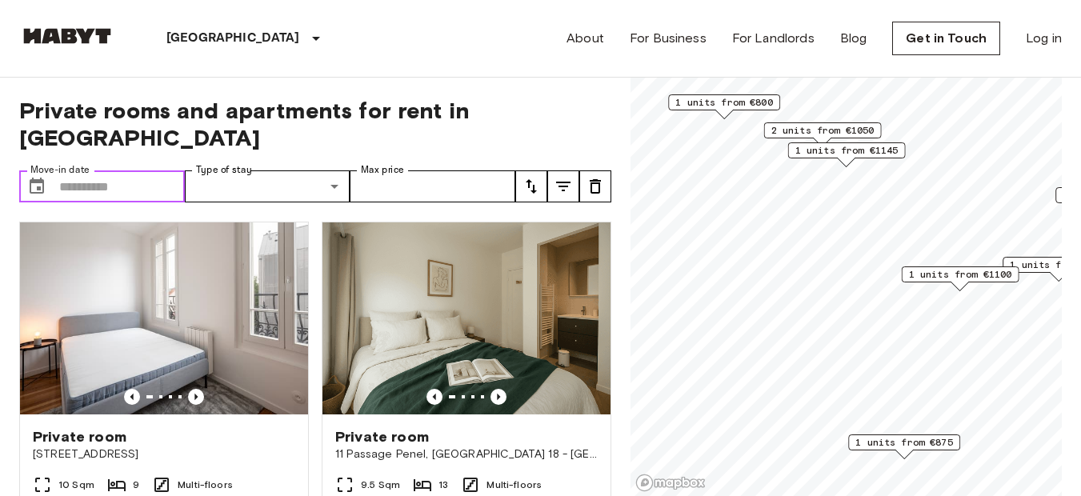
click at [98, 170] on input "Move-in date" at bounding box center [122, 186] width 126 height 32
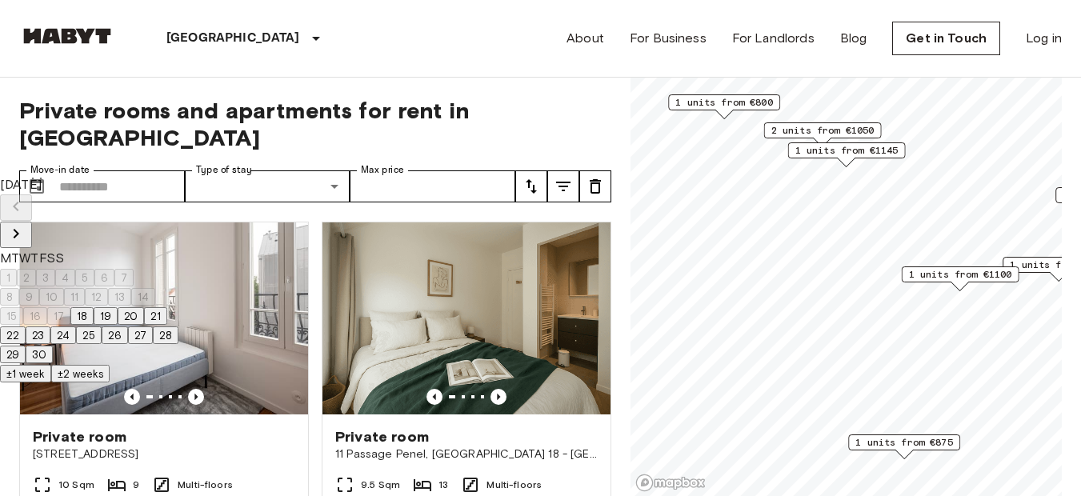
drag, startPoint x: 53, startPoint y: 359, endPoint x: 317, endPoint y: 451, distance: 279.6
click at [50, 344] on button "23" at bounding box center [38, 335] width 25 height 18
type input "**********"
